Goal: Task Accomplishment & Management: Manage account settings

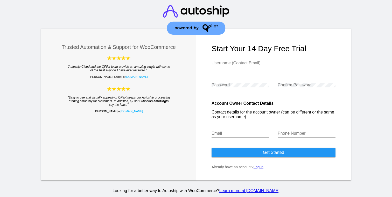
click at [260, 167] on link "Log in" at bounding box center [258, 167] width 10 height 4
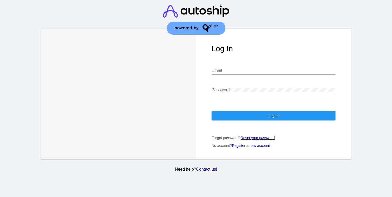
click at [229, 68] on input "Email" at bounding box center [273, 70] width 124 height 5
click at [0, 197] on com-1password-button at bounding box center [0, 197] width 0 height 0
type input "[EMAIL_ADDRESS][DOMAIN_NAME]"
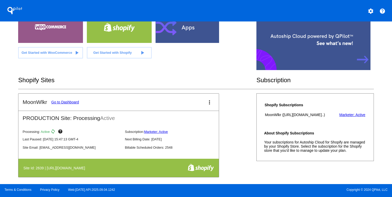
scroll to position [73, 0]
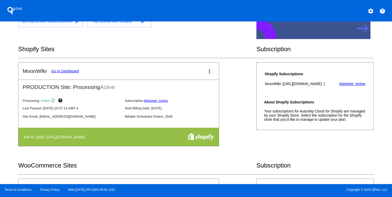
click at [181, 139] on th at bounding box center [186, 137] width 56 height 9
click at [70, 71] on link "Go to Dashboard" at bounding box center [65, 71] width 28 height 4
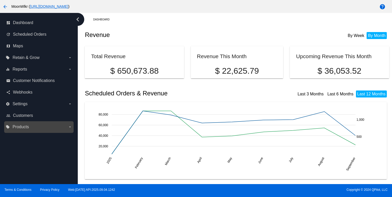
click at [40, 126] on label "local_offer Products arrow_drop_down" at bounding box center [39, 127] width 66 height 8
click at [0, 0] on input "local_offer Products arrow_drop_down" at bounding box center [0, 0] width 0 height 0
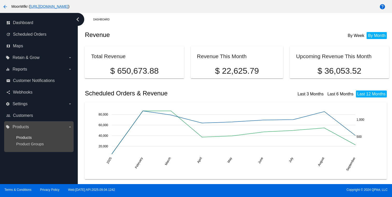
click at [26, 140] on span "Products" at bounding box center [24, 137] width 16 height 4
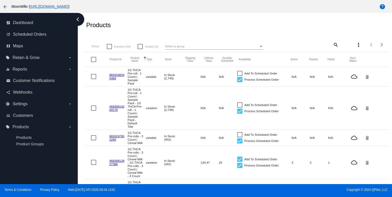
scroll to position [10, 0]
click at [332, 45] on mat-icon "search" at bounding box center [335, 45] width 6 height 8
click at [315, 45] on input "Search" at bounding box center [313, 44] width 51 height 4
click at [315, 45] on div "search" at bounding box center [313, 45] width 51 height 8
click at [333, 45] on mat-icon "search" at bounding box center [335, 45] width 6 height 8
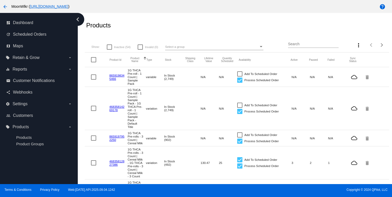
click at [333, 45] on input "Search" at bounding box center [313, 44] width 51 height 4
type input "delta 8 tincture"
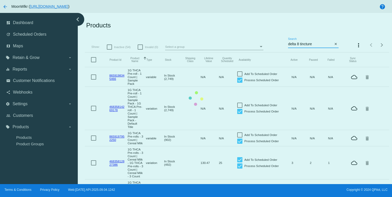
scroll to position [0, 0]
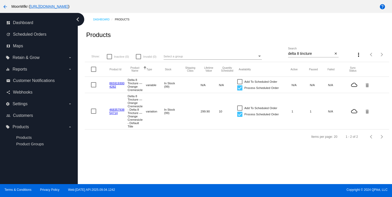
click at [114, 84] on link "8659193004282" at bounding box center [116, 85] width 15 height 7
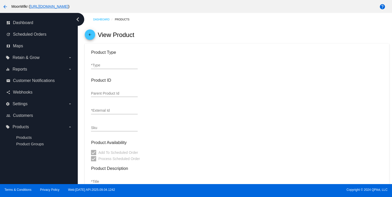
type input "variable"
type input "8659193004282"
checkbox input "false"
type input "Delta 8 Tincture — Orange Cremesicle"
type input "Indulge in a nostalgic escape with our Orange Cremesicle Delta 8 Tincture. Savo…"
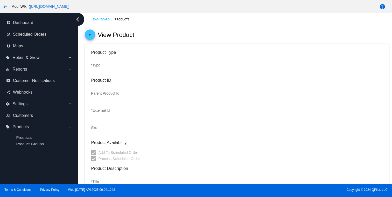
type input "39.99"
type input "In Stock (99)"
click at [90, 35] on mat-icon "arrow_back" at bounding box center [90, 36] width 6 height 6
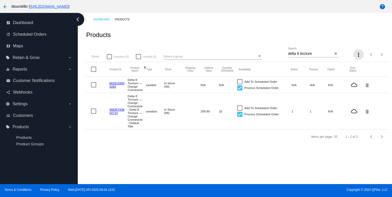
click at [357, 55] on mat-icon "more_vert" at bounding box center [358, 55] width 6 height 6
click at [355, 43] on div at bounding box center [196, 98] width 392 height 197
click at [239, 82] on div at bounding box center [239, 81] width 5 height 5
click at [239, 84] on input "Add To Scheduled Order" at bounding box center [239, 84] width 0 height 0
checkbox input "true"
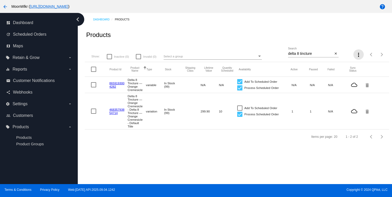
click at [356, 54] on mat-icon "more_vert" at bounding box center [358, 55] width 6 height 6
click at [348, 45] on div at bounding box center [196, 98] width 392 height 197
click at [93, 86] on div at bounding box center [93, 84] width 5 height 5
click at [93, 88] on input "checkbox" at bounding box center [93, 88] width 0 height 0
click at [93, 86] on div at bounding box center [93, 84] width 5 height 5
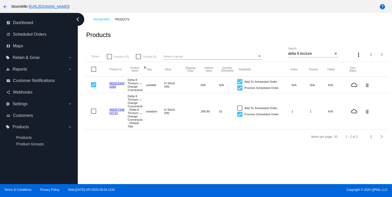
click at [93, 88] on input "checkbox" at bounding box center [93, 88] width 0 height 0
checkbox input "false"
click at [117, 85] on link "8659193004282" at bounding box center [116, 85] width 15 height 7
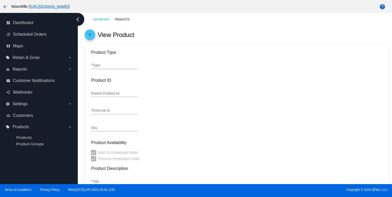
type input "variable"
type input "8659193004282"
type input "Delta 8 Tincture — Orange Cremesicle"
type input "Indulge in a nostalgic escape with our Orange Cremesicle Delta 8 Tincture. Savo…"
type input "39.99"
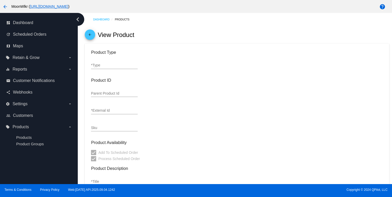
type input "In Stock (99)"
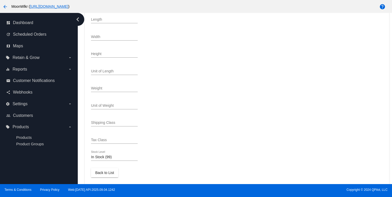
scroll to position [249, 0]
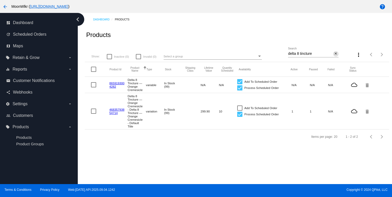
click at [336, 54] on mat-icon "close" at bounding box center [336, 54] width 4 height 4
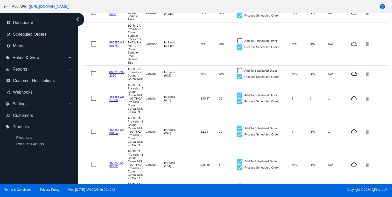
scroll to position [75, 0]
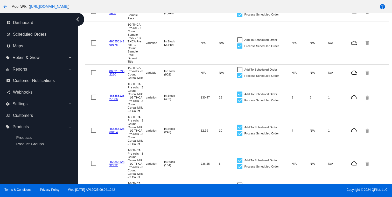
click at [116, 101] on link "46835812827386" at bounding box center [116, 97] width 15 height 7
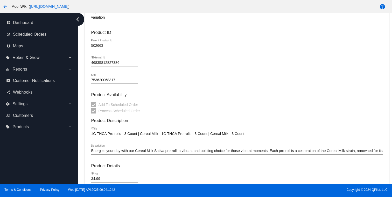
scroll to position [60, 0]
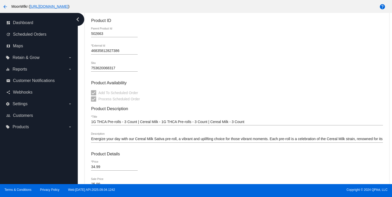
drag, startPoint x: 91, startPoint y: 124, endPoint x: 157, endPoint y: 124, distance: 66.6
click at [158, 124] on input "1G THCA Pre-rolls - 3 Count | Cereal Milk - 1G THCA Pre-rolls - 3 Count | Cerea…" at bounding box center [236, 122] width 291 height 4
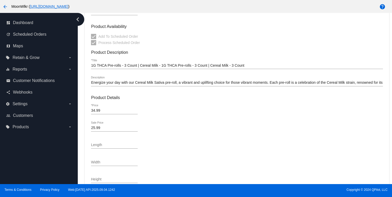
scroll to position [0, 0]
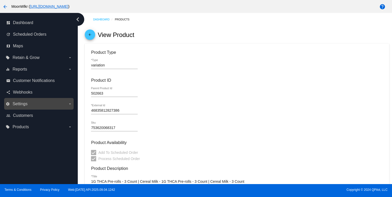
click at [46, 103] on label "settings Settings arrow_drop_down" at bounding box center [39, 104] width 66 height 8
click at [0, 0] on input "settings Settings arrow_drop_down" at bounding box center [0, 0] width 0 height 0
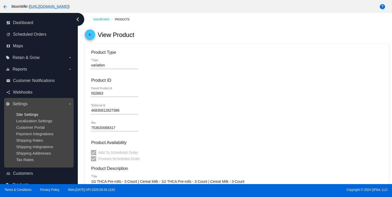
click at [33, 114] on span "Site Settings" at bounding box center [27, 114] width 22 height 4
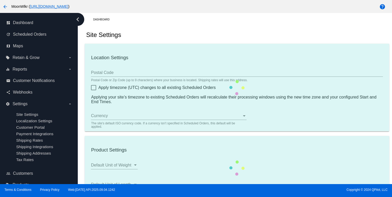
type input "33556"
checkbox input "true"
type input "20:00"
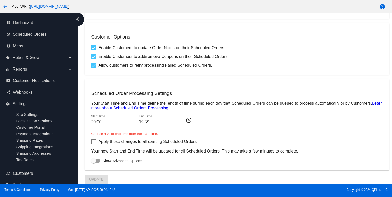
scroll to position [205, 0]
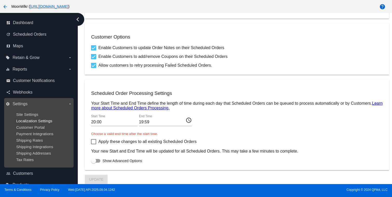
click at [35, 122] on span "Localization Settings" at bounding box center [34, 121] width 36 height 4
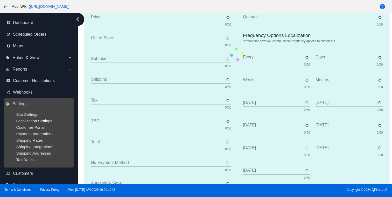
type input "Scheduled Order"
type input "Shipping Address"
type input "Frequency"
type input "Next Occurrence"
type input "Payment Method"
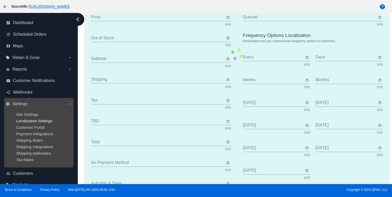
type input "Product"
type input "Quantity"
type input "Price"
type input "Out of stock"
type input "Subtotal"
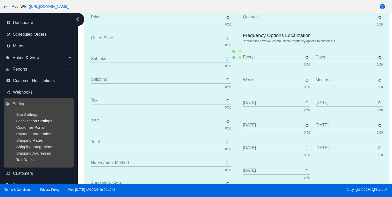
type input "Shipping"
type input "Tax"
type input "TBD"
type input "Total"
type input "No Payment Method"
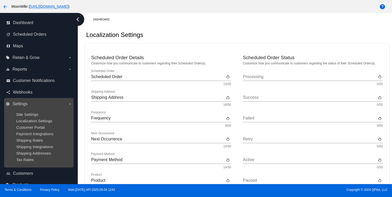
scroll to position [12, 0]
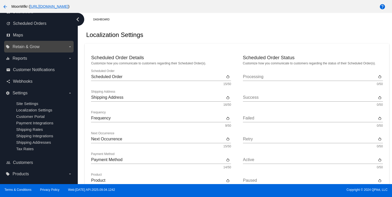
click at [34, 47] on span "Retain & Grow" at bounding box center [25, 47] width 27 height 5
click at [0, 0] on input "local_offer Retain & Grow arrow_drop_down" at bounding box center [0, 0] width 0 height 0
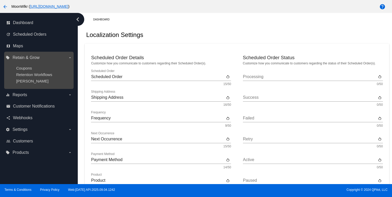
scroll to position [0, 0]
click at [29, 69] on span "Coupons" at bounding box center [24, 68] width 16 height 4
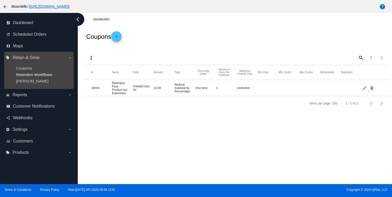
click at [27, 76] on span "Retention Workflows" at bounding box center [34, 75] width 36 height 4
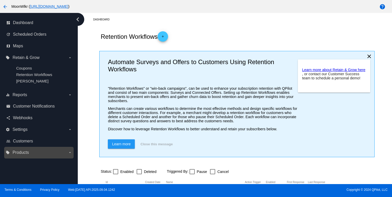
click at [38, 150] on label "local_offer Products arrow_drop_down" at bounding box center [39, 153] width 66 height 8
click at [0, 0] on input "local_offer Products arrow_drop_down" at bounding box center [0, 0] width 0 height 0
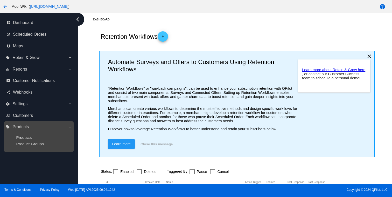
click at [27, 137] on span "Products" at bounding box center [24, 137] width 16 height 4
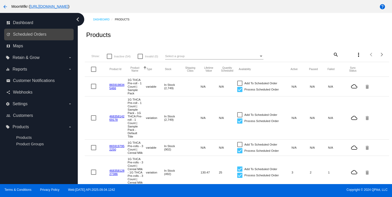
click at [33, 37] on link "update Scheduled Orders" at bounding box center [39, 34] width 66 height 8
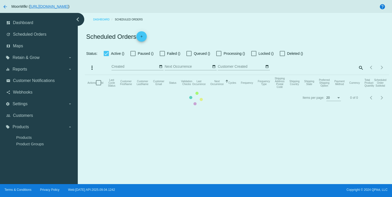
checkbox input "true"
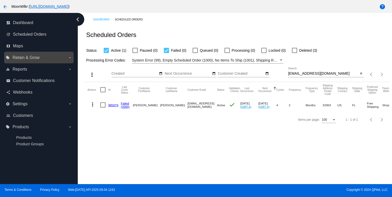
click at [34, 56] on span "Retain & Grow" at bounding box center [25, 57] width 27 height 5
click at [0, 0] on input "local_offer Retain & Grow arrow_drop_down" at bounding box center [0, 0] width 0 height 0
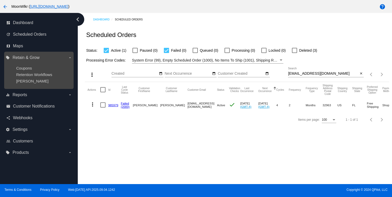
click at [34, 56] on span "Retain & Grow" at bounding box center [25, 57] width 27 height 5
click at [0, 0] on input "local_offer Retain & Grow arrow_drop_down" at bounding box center [0, 0] width 0 height 0
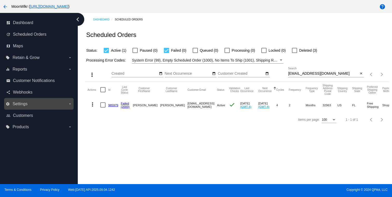
click at [33, 104] on label "settings Settings arrow_drop_down" at bounding box center [39, 104] width 66 height 8
click at [0, 0] on input "settings Settings arrow_drop_down" at bounding box center [0, 0] width 0 height 0
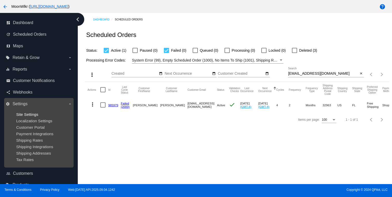
click at [33, 114] on span "Site Settings" at bounding box center [27, 114] width 22 height 4
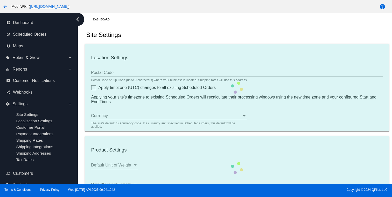
type input "33556"
checkbox input "true"
type input "20:00"
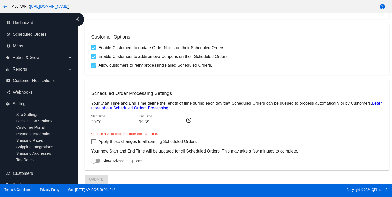
scroll to position [205, 0]
click at [96, 160] on div at bounding box center [95, 161] width 9 height 4
click at [93, 163] on input "Show Advanced Options" at bounding box center [93, 163] width 0 height 0
checkbox input "true"
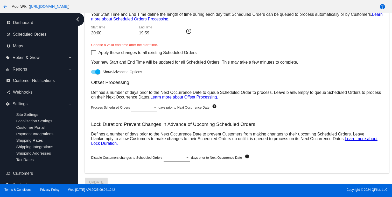
scroll to position [299, 0]
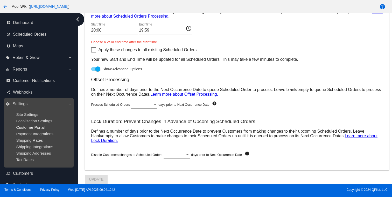
click at [37, 129] on span "Customer Portal" at bounding box center [30, 127] width 28 height 4
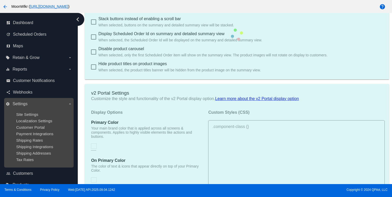
checkbox input "true"
type input "Shop now to create a new Subscription"
type input "[URL][DOMAIN_NAME]"
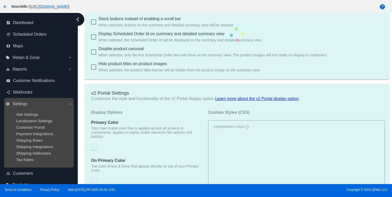
type input "1"
type input "20"
type input "500"
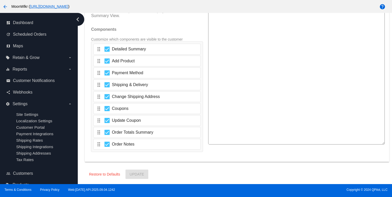
scroll to position [895, 0]
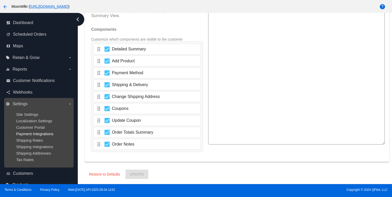
click at [35, 135] on span "Payment Integrations" at bounding box center [34, 134] width 37 height 4
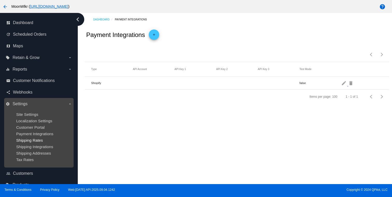
click at [33, 143] on span "Shipping Rates" at bounding box center [29, 140] width 27 height 4
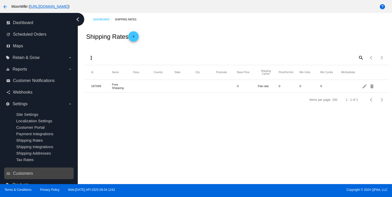
click at [24, 172] on link "people_outline Customers" at bounding box center [39, 174] width 66 height 8
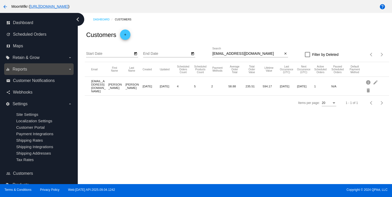
click at [31, 72] on label "equalizer Reports arrow_drop_down" at bounding box center [39, 69] width 66 height 8
click at [0, 0] on input "equalizer Reports arrow_drop_down" at bounding box center [0, 0] width 0 height 0
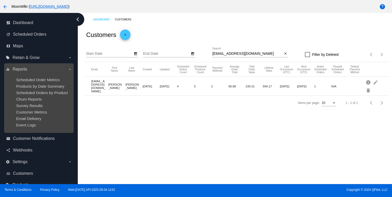
scroll to position [12, 0]
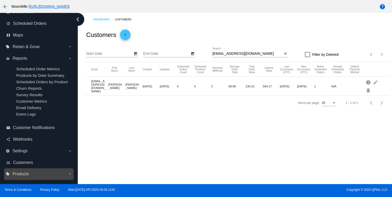
click at [29, 174] on label "local_offer Products arrow_drop_down" at bounding box center [39, 174] width 66 height 8
click at [0, 0] on input "local_offer Products arrow_drop_down" at bounding box center [0, 0] width 0 height 0
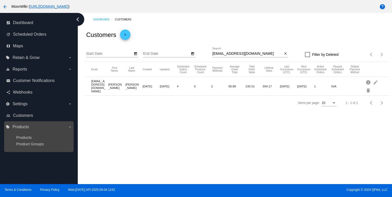
scroll to position [0, 0]
click at [29, 139] on span "Products" at bounding box center [24, 137] width 16 height 4
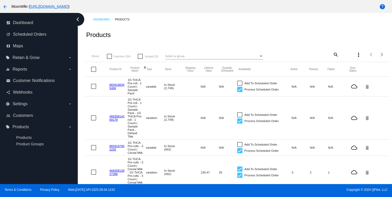
click at [359, 55] on mat-icon "more_vert" at bounding box center [358, 55] width 6 height 6
click at [351, 44] on div at bounding box center [196, 98] width 392 height 197
click at [256, 58] on div "Select a group" at bounding box center [211, 56] width 93 height 6
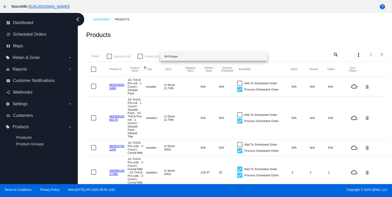
click at [256, 44] on div at bounding box center [196, 98] width 392 height 197
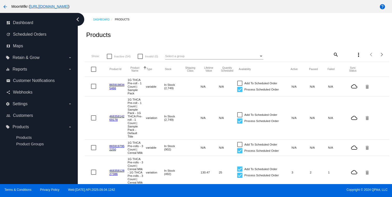
click at [333, 55] on mat-icon "search" at bounding box center [335, 55] width 6 height 8
click at [324, 55] on input "Search" at bounding box center [313, 54] width 51 height 4
type input "delta 8 tincture"
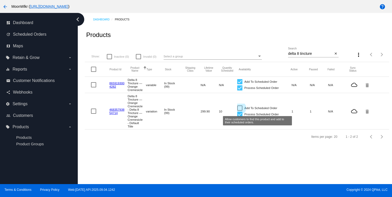
click at [238, 110] on div at bounding box center [239, 108] width 5 height 5
click at [239, 111] on input "Add To Scheduled Order" at bounding box center [239, 111] width 0 height 0
checkbox input "true"
drag, startPoint x: 123, startPoint y: 118, endPoint x: 109, endPoint y: 113, distance: 15.6
click at [109, 113] on mat-row "46835793854714 Delta 8 Tincture — Orange Cremesicle - Delta 8 Tincture — Orange…" at bounding box center [237, 111] width 304 height 37
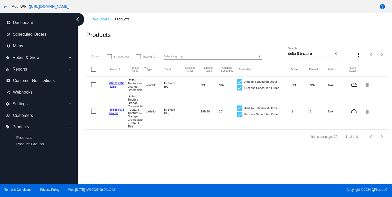
copy mat-row "46835793854714"
drag, startPoint x: 119, startPoint y: 88, endPoint x: 109, endPoint y: 85, distance: 10.3
click at [109, 85] on mat-row "8659193004282 Delta 8 Tincture — Orange Cremesicle variable In Stock (99) N/A N…" at bounding box center [237, 85] width 304 height 16
copy mat-row "8659193004282"
click at [33, 60] on span "Retain & Grow" at bounding box center [25, 57] width 27 height 5
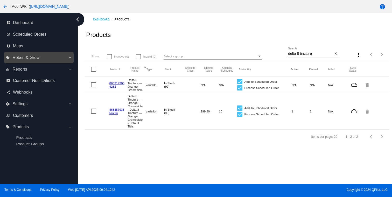
click at [0, 0] on input "local_offer Retain & Grow arrow_drop_down" at bounding box center [0, 0] width 0 height 0
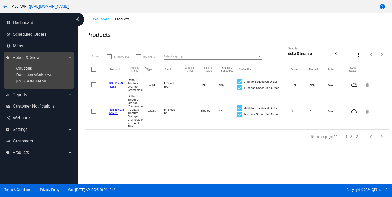
click at [27, 69] on span "Coupons" at bounding box center [24, 68] width 16 height 4
